Goal: Check status: Check status

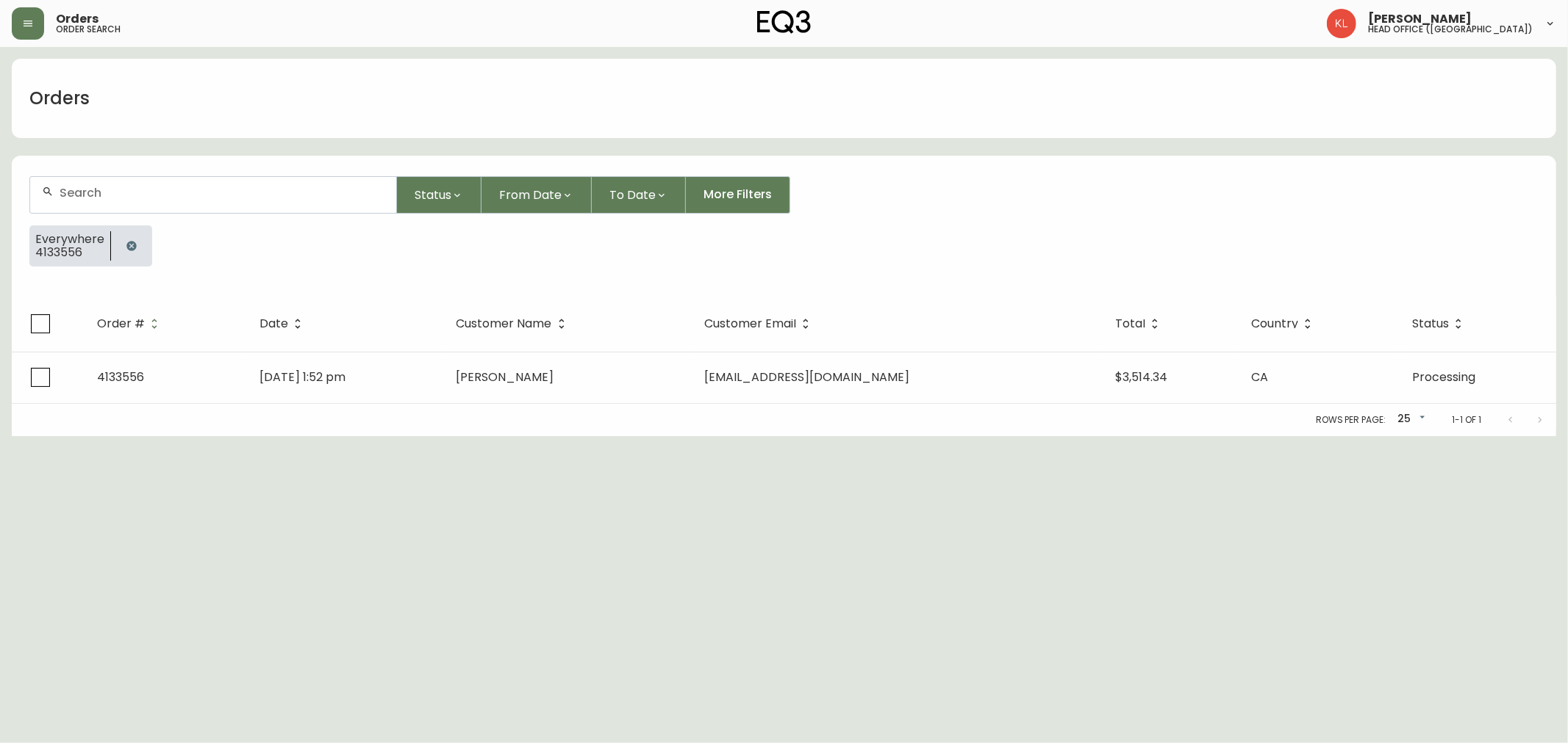
click at [119, 244] on button "button" at bounding box center [132, 246] width 30 height 30
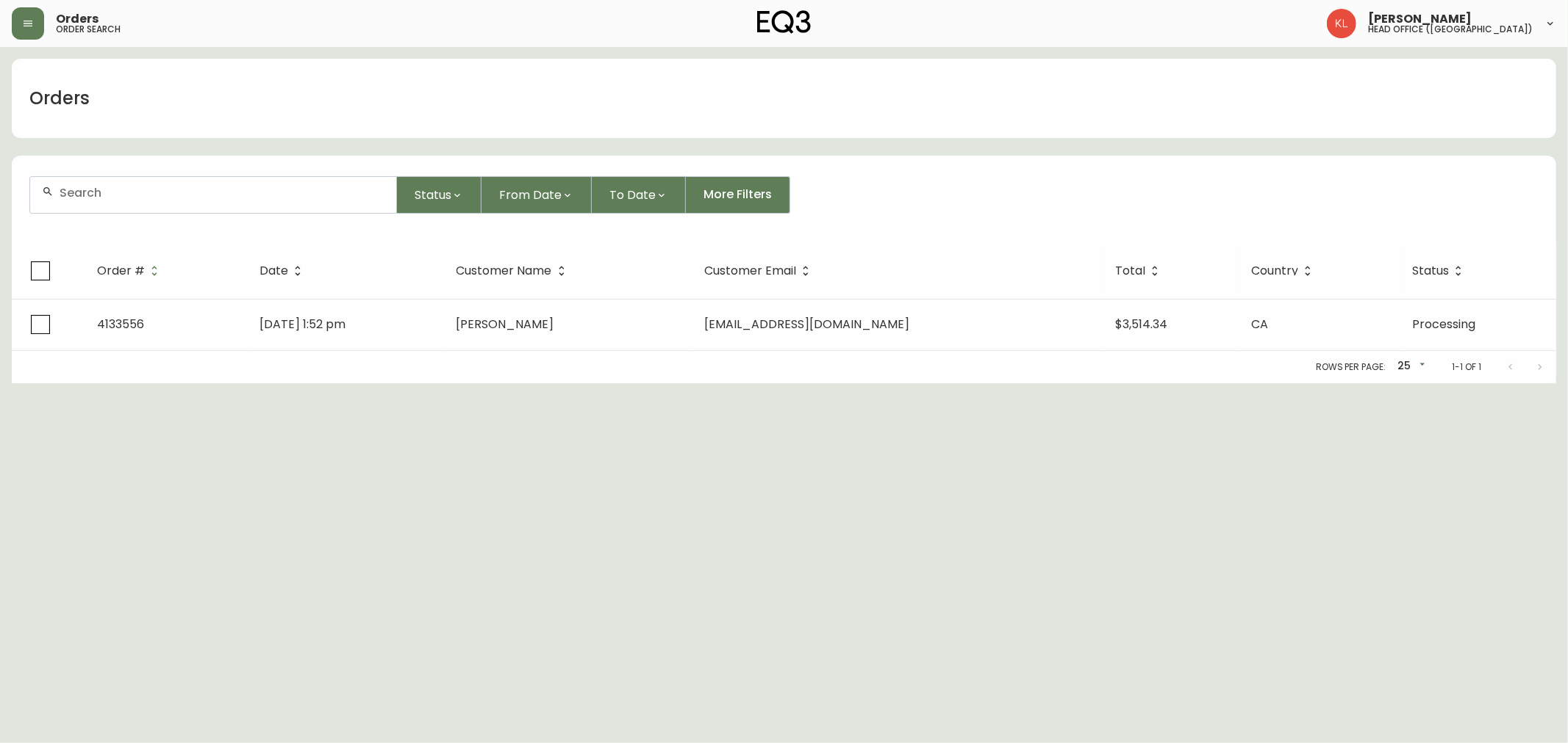
click at [123, 196] on input "text" at bounding box center [222, 192] width 325 height 14
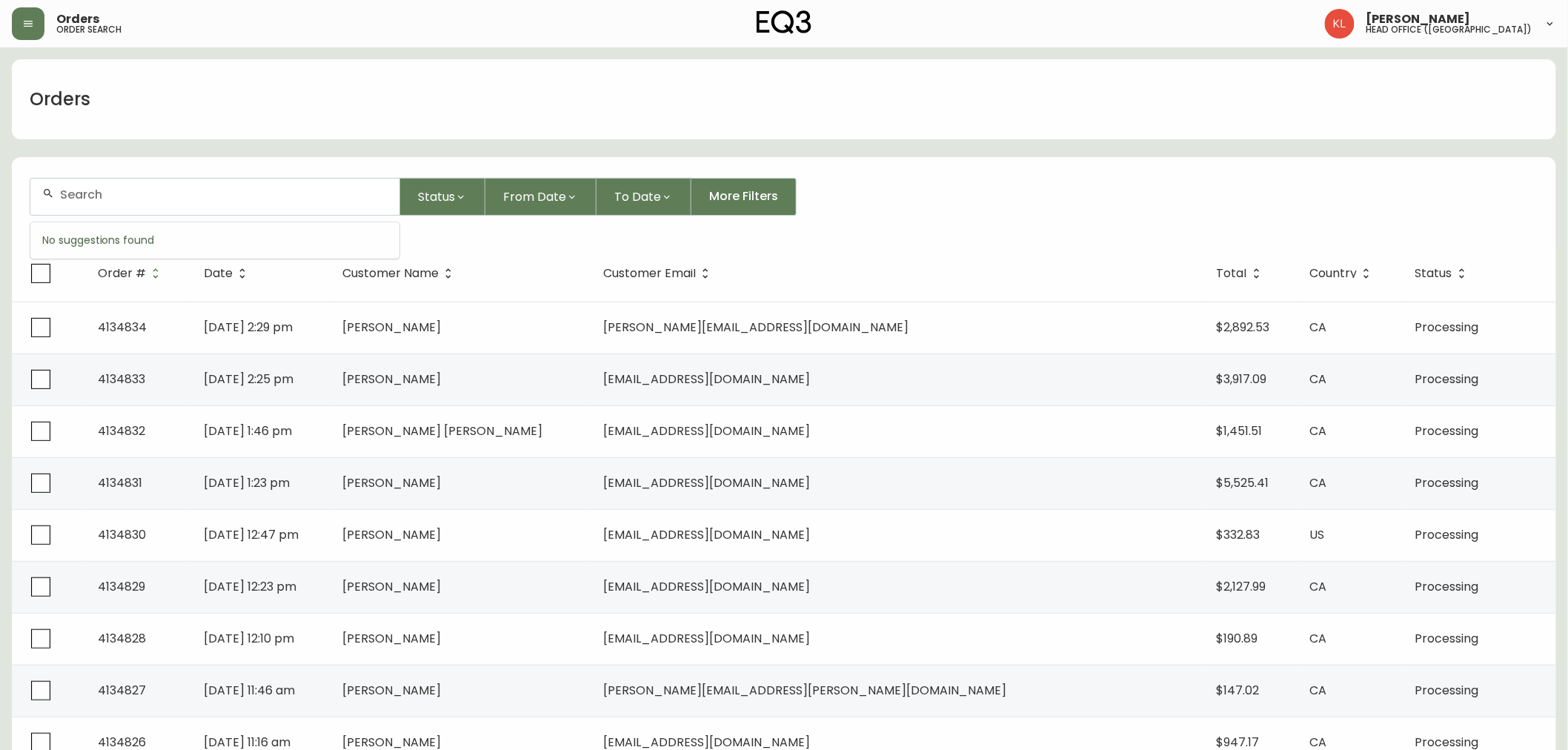
paste input "[EMAIL_ADDRESS][DOMAIN_NAME]"
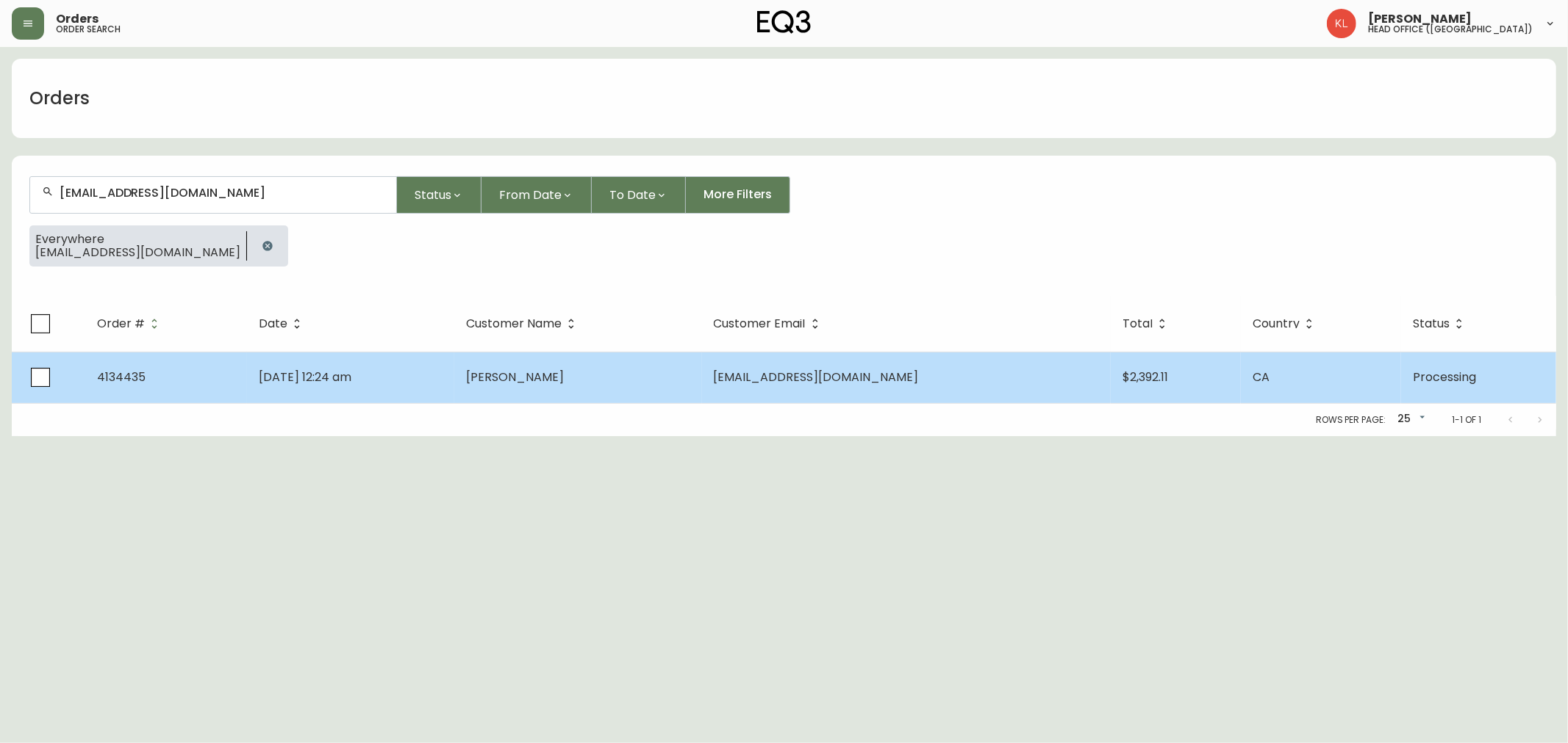
type input "[EMAIL_ADDRESS][DOMAIN_NAME]"
click at [429, 384] on td "[DATE] 12:24 am" at bounding box center [351, 377] width 208 height 51
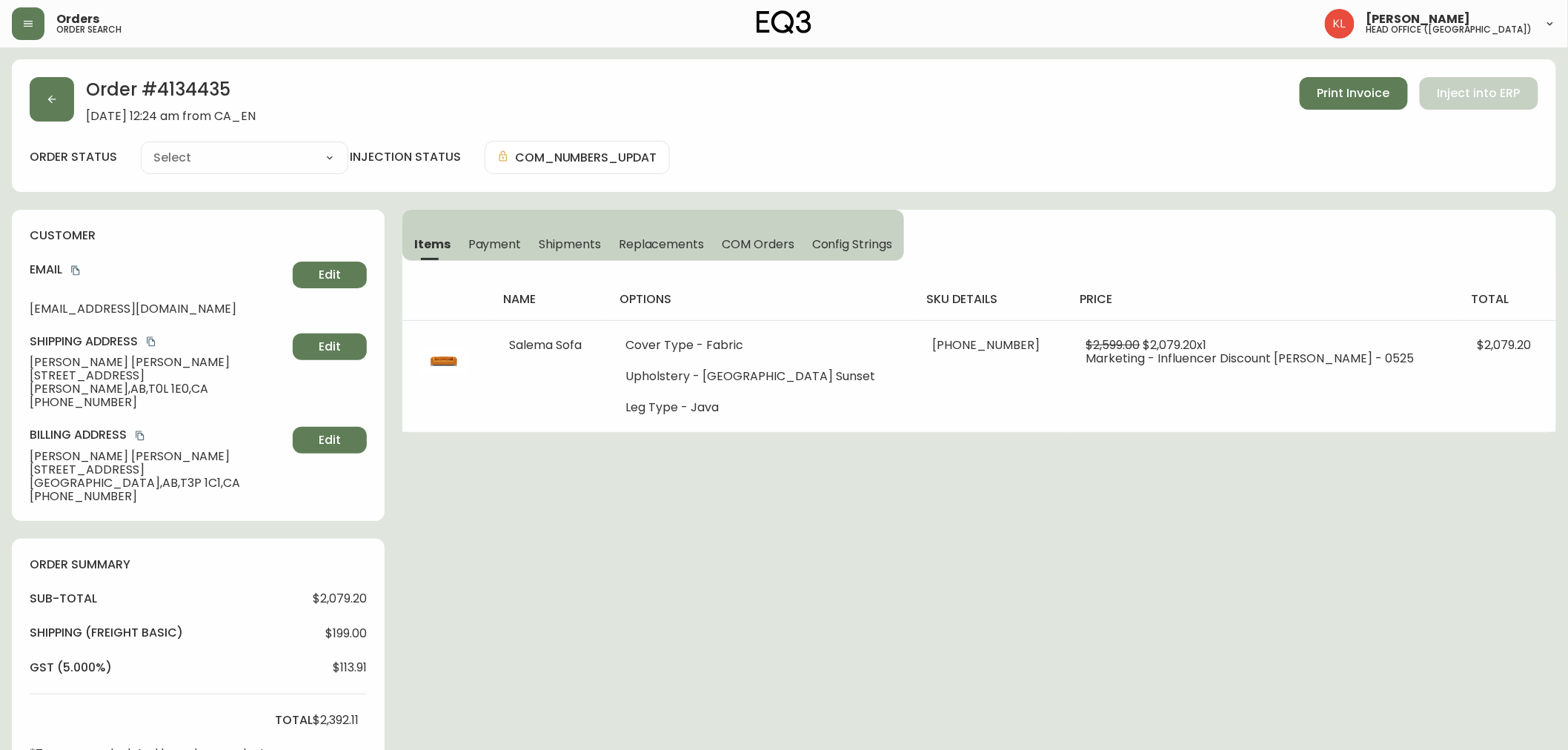
type input "Processing"
select select "PROCESSING"
drag, startPoint x: 234, startPoint y: 92, endPoint x: 226, endPoint y: 92, distance: 8.0
click at [226, 92] on h2 "Order # 4134435" at bounding box center [170, 93] width 169 height 33
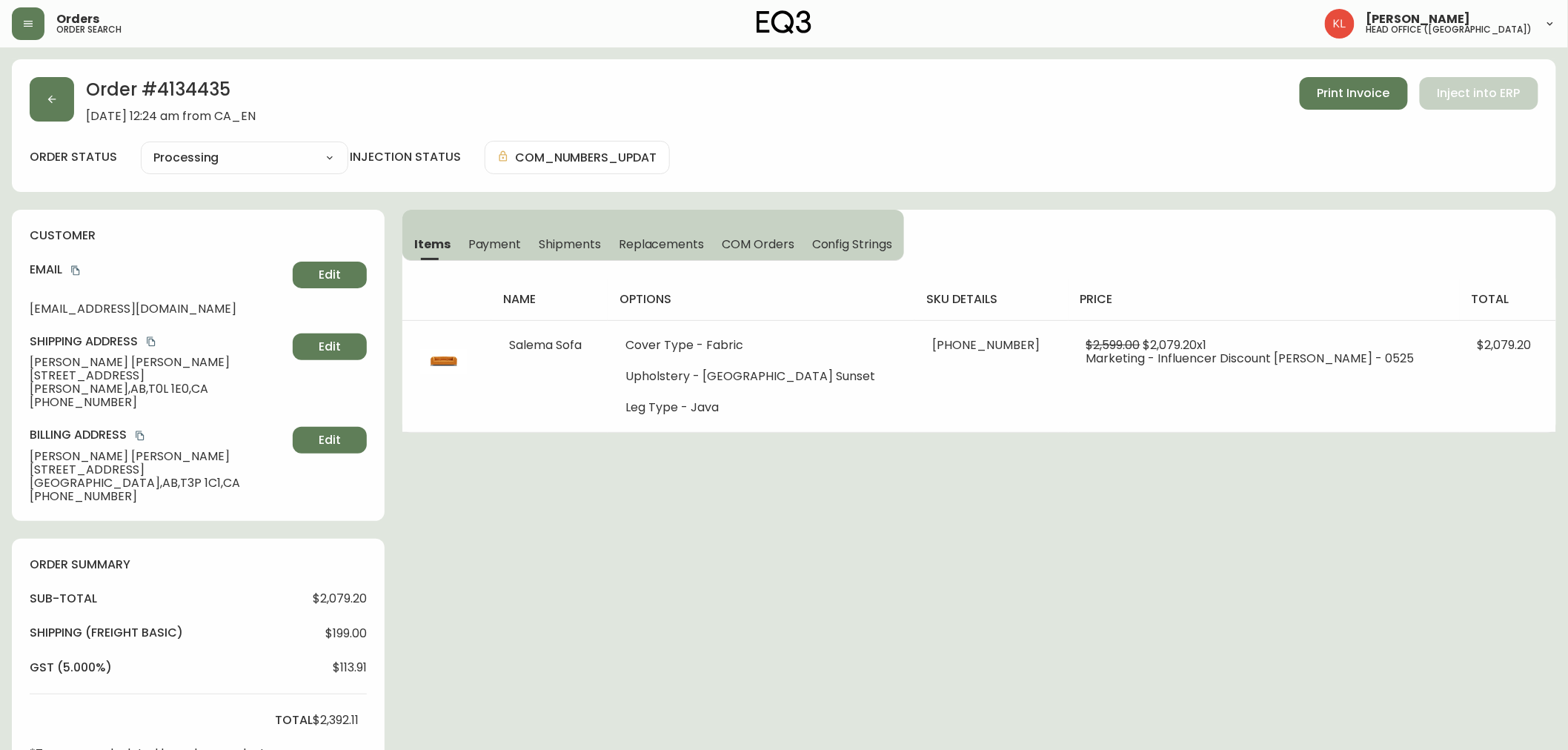
click at [183, 92] on h2 "Order # 4134435" at bounding box center [170, 93] width 169 height 33
copy h2 "4134435"
click at [722, 566] on div "Order # 4134435 [DATE] 12:24 am from [GEOGRAPHIC_DATA] Print Invoice Inject int…" at bounding box center [784, 640] width 1544 height 1162
drag, startPoint x: 241, startPoint y: 88, endPoint x: 164, endPoint y: 87, distance: 77.0
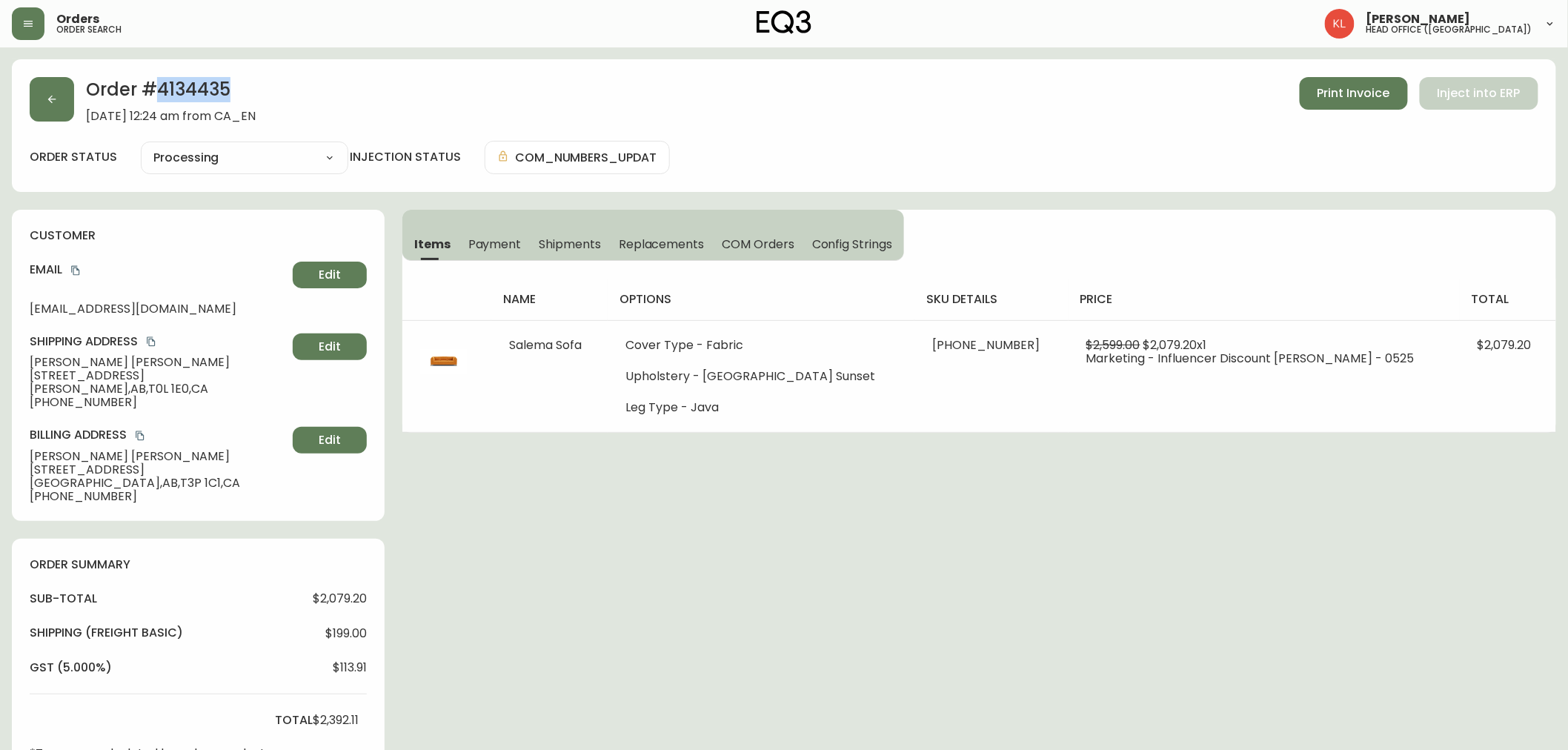
click at [164, 87] on h2 "Order # 4134435" at bounding box center [170, 93] width 169 height 33
copy h2 "134435"
click at [235, 80] on h2 "Order # 4134435" at bounding box center [170, 93] width 169 height 33
drag, startPoint x: 231, startPoint y: 87, endPoint x: 157, endPoint y: 100, distance: 75.1
click at [157, 100] on h2 "Order # 4134435" at bounding box center [170, 93] width 169 height 33
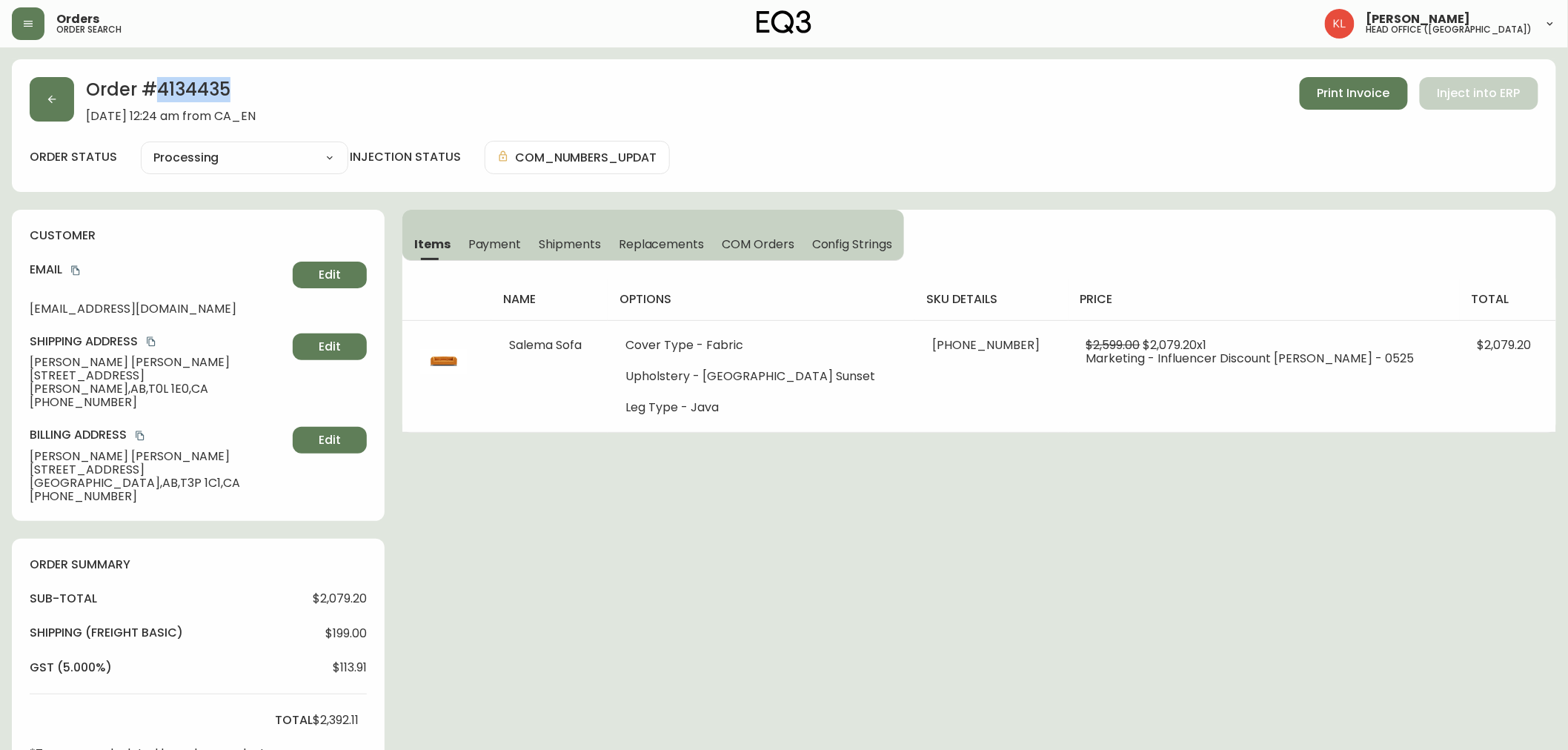
copy h2 "4134435"
click at [1012, 89] on div "Order # 4134435 [DATE] 12:24 am from CA_EN Print Invoice Inject into ERP" at bounding box center [784, 100] width 1509 height 46
